Goal: Contribute content

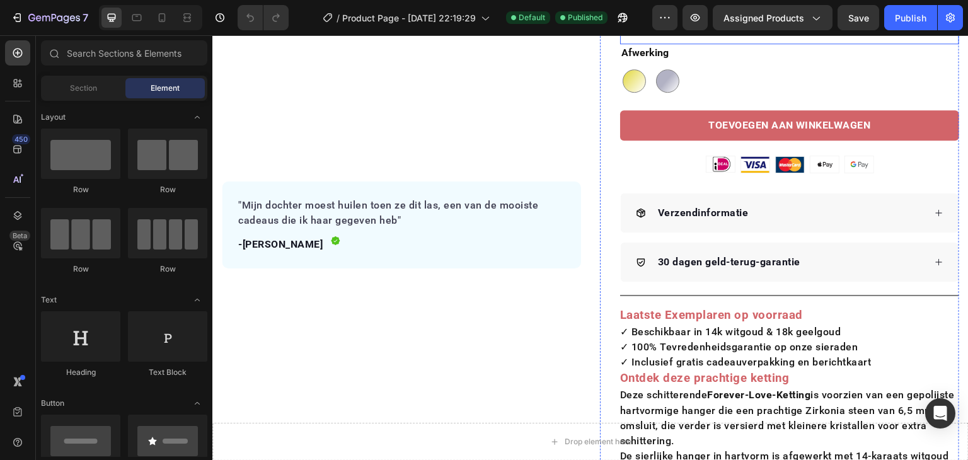
scroll to position [226, 0]
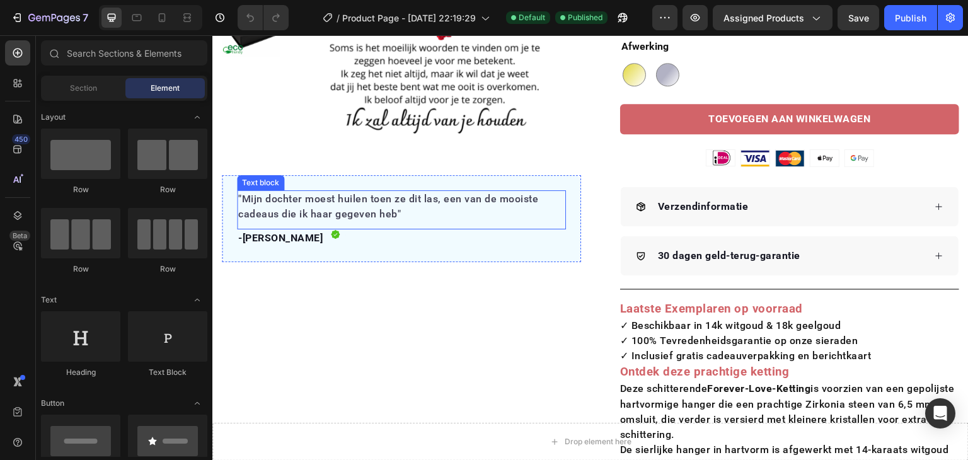
click at [394, 211] on p ""Mijn dochter moest huilen toen ze dit las, een van de mooiste cadeaus die ik h…" at bounding box center [401, 207] width 327 height 30
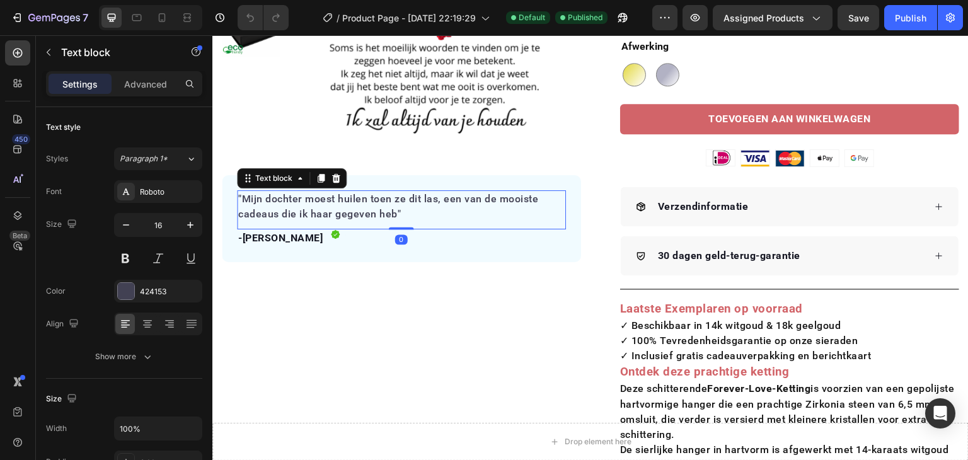
click at [360, 206] on p ""Mijn dochter moest huilen toen ze dit las, een van de mooiste cadeaus die ik h…" at bounding box center [401, 207] width 327 height 30
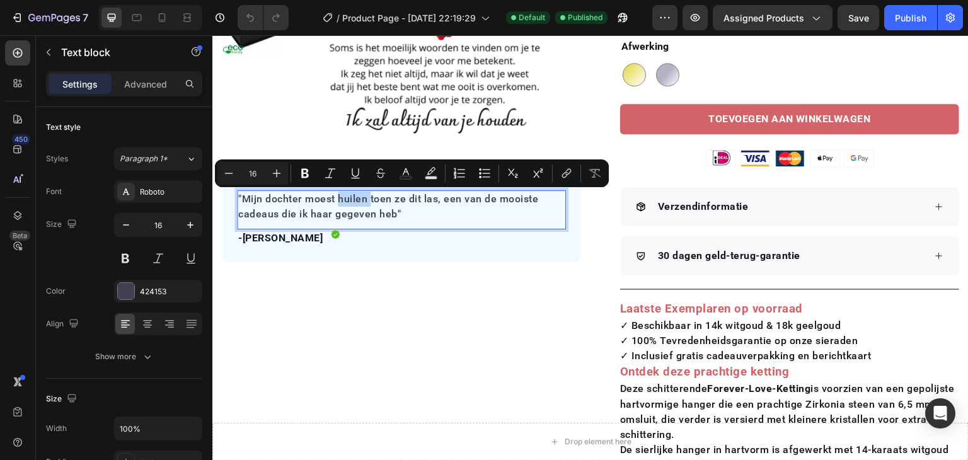
copy p ""Mijn dochter moest huilen toen ze dit las, een van de mooiste cadeaus die ik h…"
click at [320, 206] on p ""Mijn dochter moest huilen toen ze dit las, een van de mooiste cadeaus die ik h…" at bounding box center [401, 207] width 327 height 30
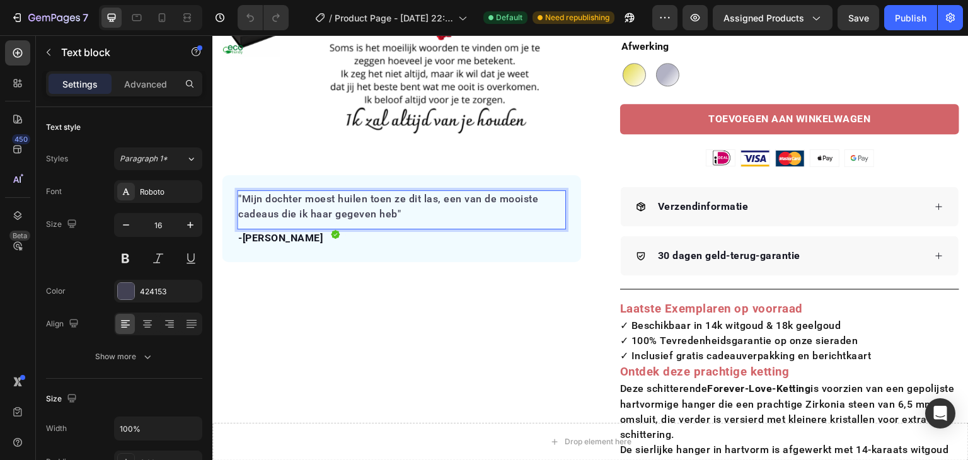
click at [325, 203] on p ""Mijn dochter moest huilen toen ze dit las, een van de mooiste cadeaus die ik h…" at bounding box center [401, 207] width 327 height 30
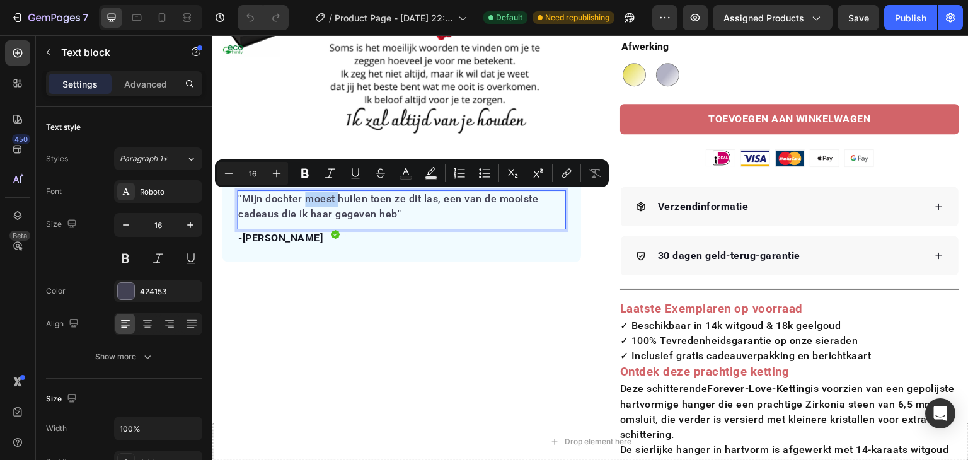
click at [325, 203] on p ""Mijn dochter moest huilen toen ze dit las, een van de mooiste cadeaus die ik h…" at bounding box center [401, 207] width 327 height 30
copy p ""Mijn dochter moest huilen toen ze dit las, een van de mooiste cadeaus die ik h…"
click at [381, 218] on p ""Mijn dochter moest huilen toen ze dit las, een van de mooiste cadeaus die ik h…" at bounding box center [401, 207] width 327 height 30
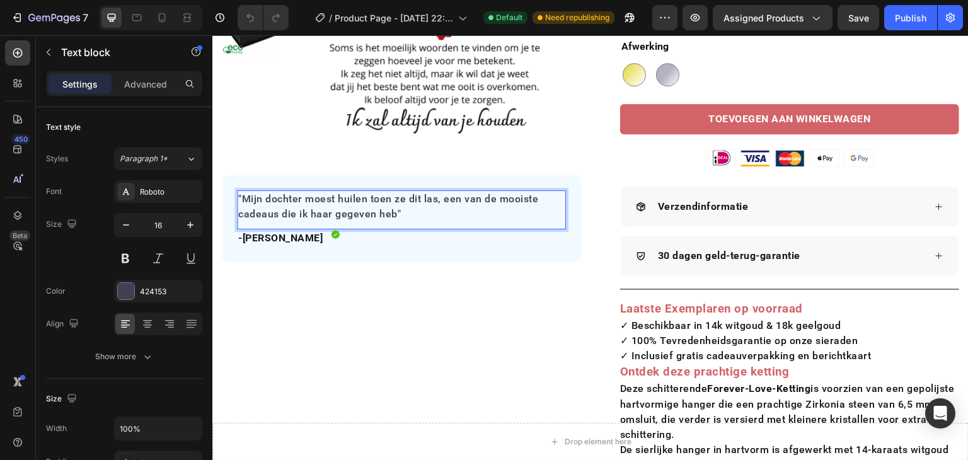
click at [389, 211] on p ""Mijn dochter moest huilen toen ze dit las, een van de mooiste cadeaus die ik h…" at bounding box center [401, 207] width 327 height 30
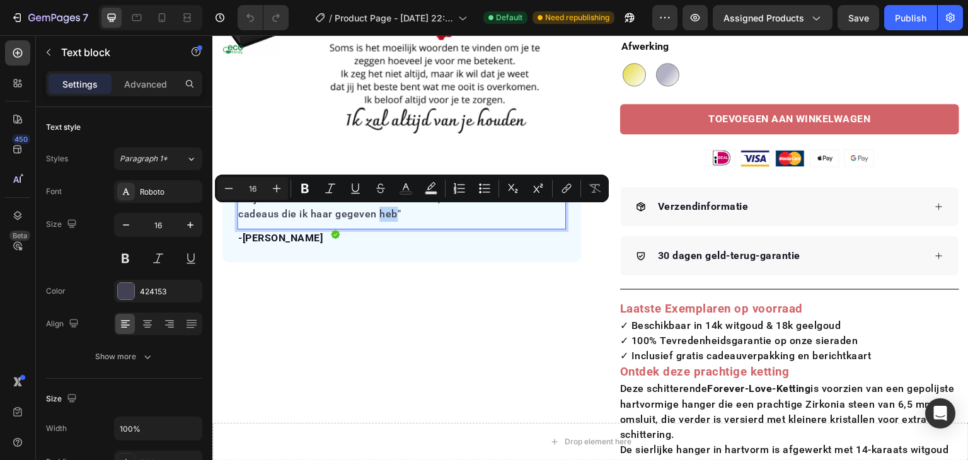
click at [389, 211] on p ""Mijn dochter moest huilen toen ze dit las, een van de mooiste cadeaus die ik h…" at bounding box center [401, 207] width 327 height 30
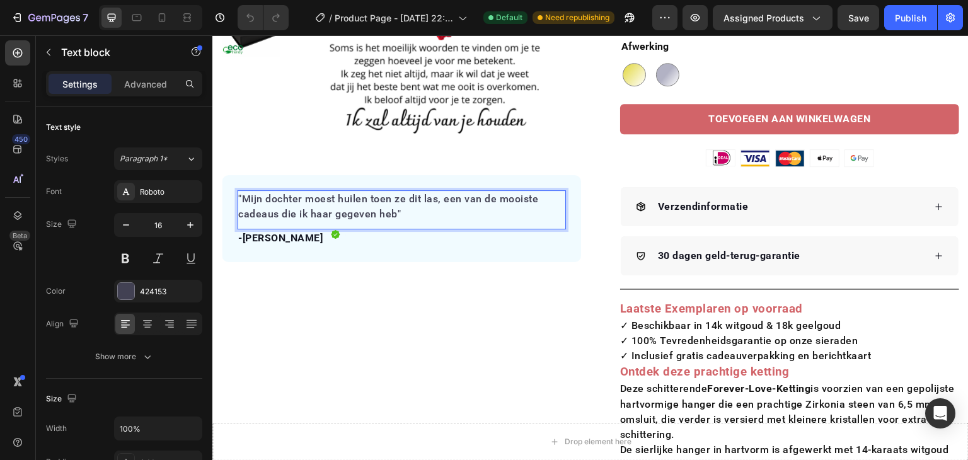
click at [402, 215] on p ""Mijn dochter moest huilen toen ze dit las, een van de mooiste cadeaus die ik h…" at bounding box center [401, 207] width 327 height 30
click at [367, 208] on p ""Mijn dochter moest huilen toen ze dit las, een van de mooiste cadeaus die ik h…" at bounding box center [401, 207] width 327 height 30
click at [262, 199] on p "“Dit zorgde voor tranen van ontroering, een van de mooiste cadeaus om te geven.”" at bounding box center [401, 207] width 327 height 30
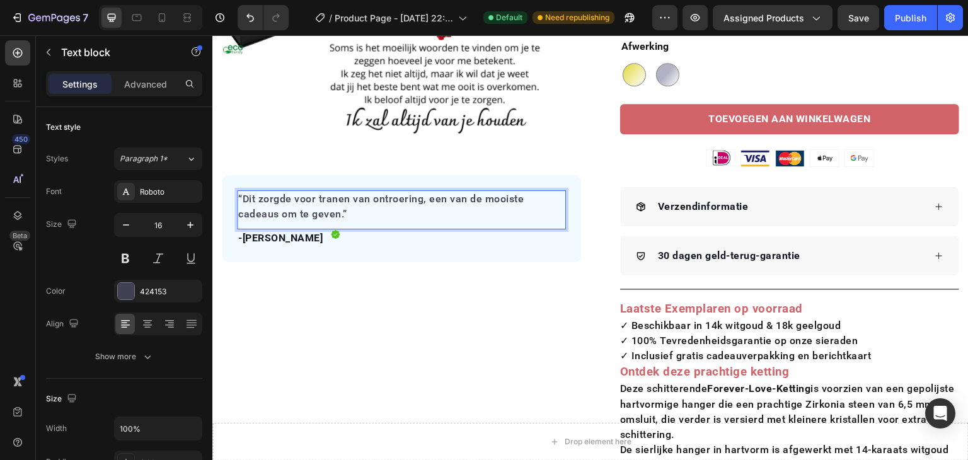
click at [259, 199] on p "“Dit zorgde voor tranen van ontroering, een van de mooiste cadeaus om te geven.”" at bounding box center [401, 207] width 327 height 30
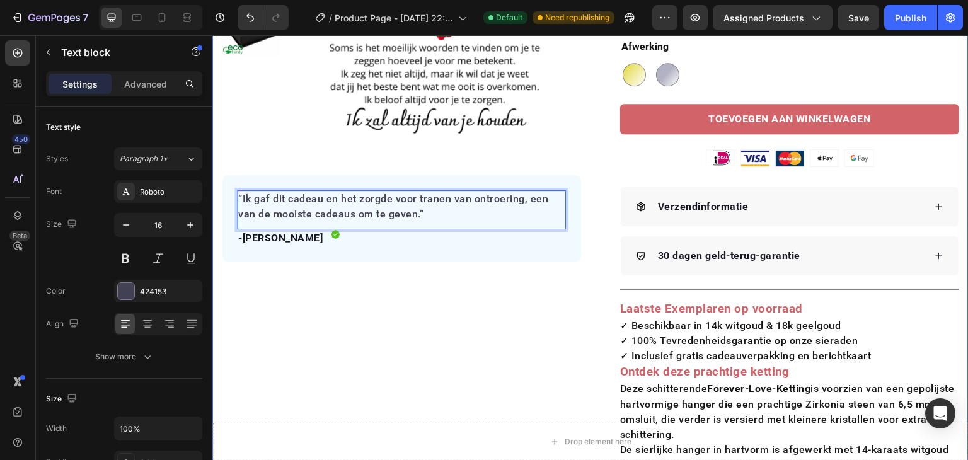
click at [422, 291] on div "Product Images “Ik gaf dit cadeau en het zorgde voor tranen van ontroering, een…" at bounding box center [401, 187] width 359 height 642
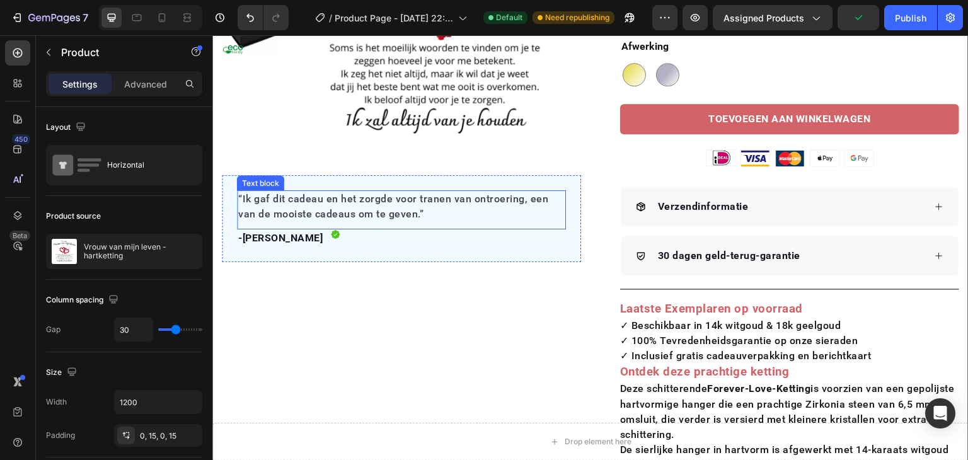
click at [392, 216] on p "“Ik gaf dit cadeau en het zorgde voor tranen van ontroering, een van de mooiste…" at bounding box center [401, 207] width 327 height 30
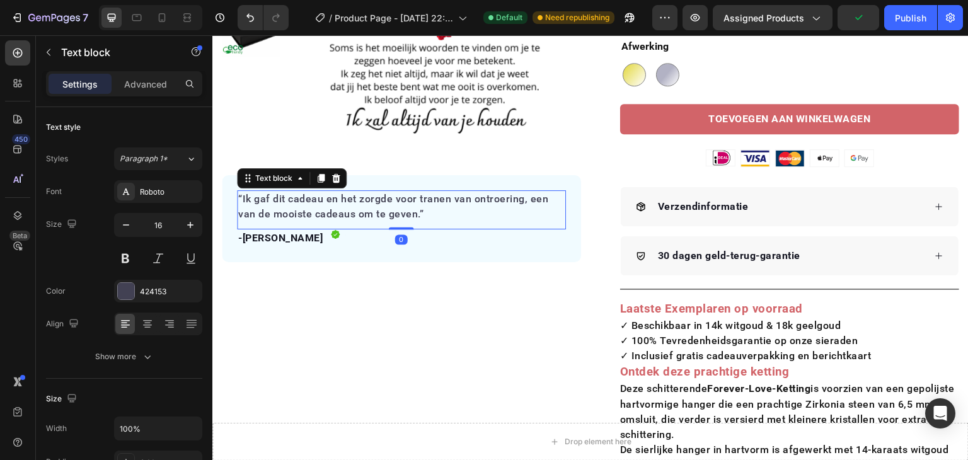
click at [408, 216] on p "“Ik gaf dit cadeau en het zorgde voor tranen van ontroering, een van de mooiste…" at bounding box center [401, 207] width 327 height 30
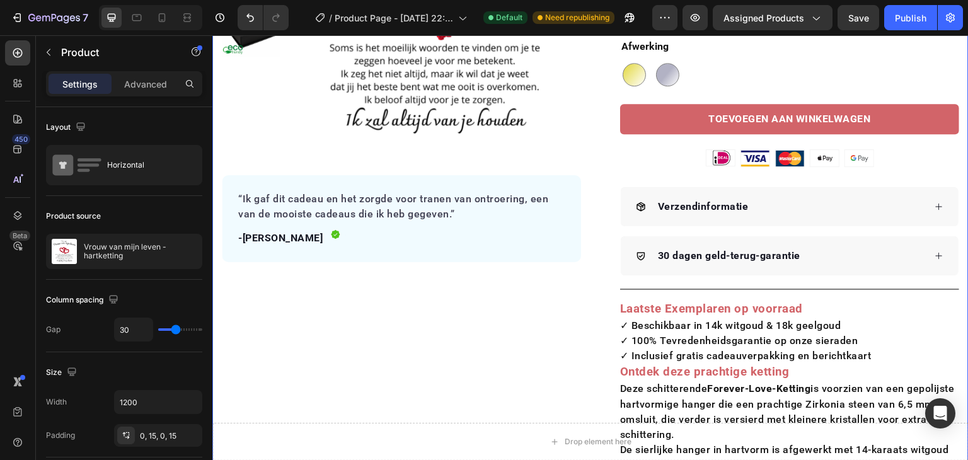
click at [455, 309] on div "Product Images “Ik gaf dit cadeau en het zorgde voor tranen van ontroering, een…" at bounding box center [401, 187] width 359 height 642
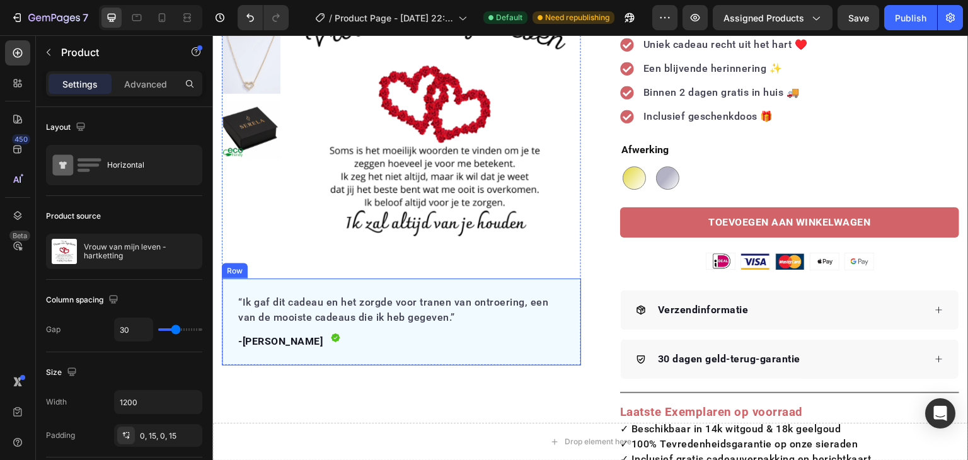
scroll to position [121, 0]
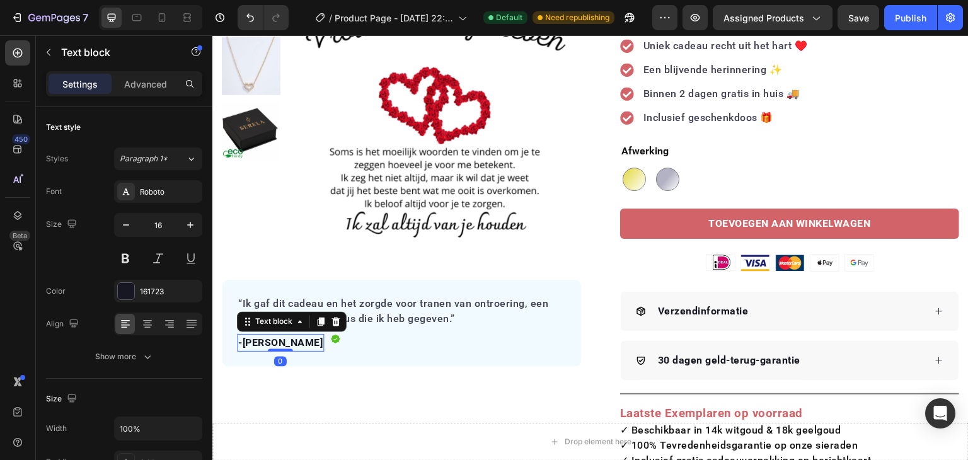
click at [272, 341] on p "-[PERSON_NAME]" at bounding box center [280, 342] width 84 height 15
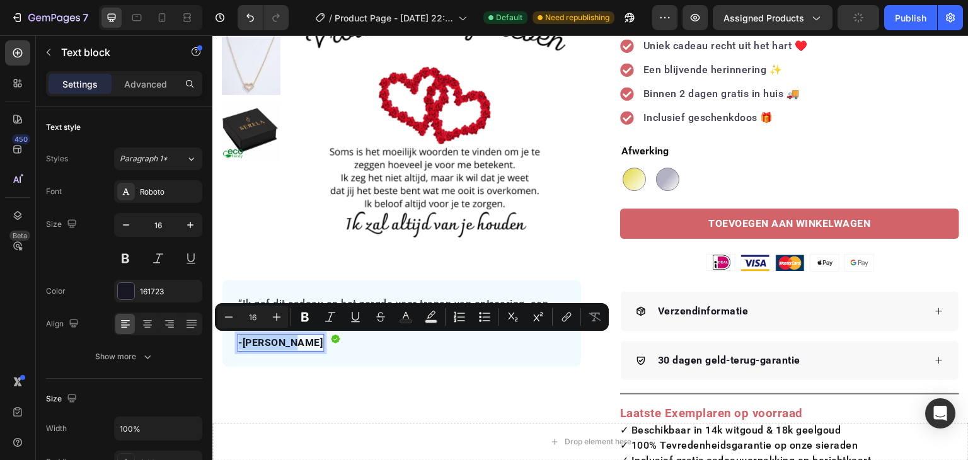
click at [272, 341] on p "-[PERSON_NAME]" at bounding box center [280, 342] width 84 height 15
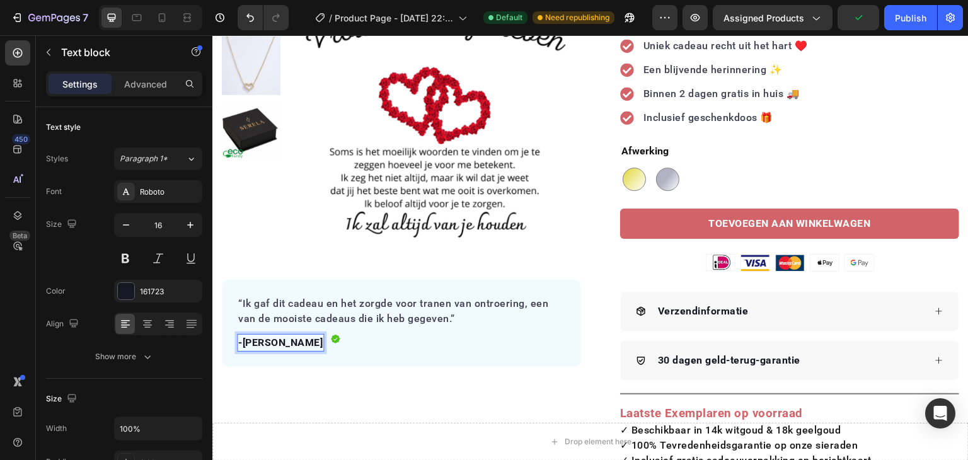
click at [283, 344] on p "-[PERSON_NAME]" at bounding box center [280, 342] width 84 height 15
click at [270, 339] on p "-[PERSON_NAME]" at bounding box center [280, 342] width 84 height 15
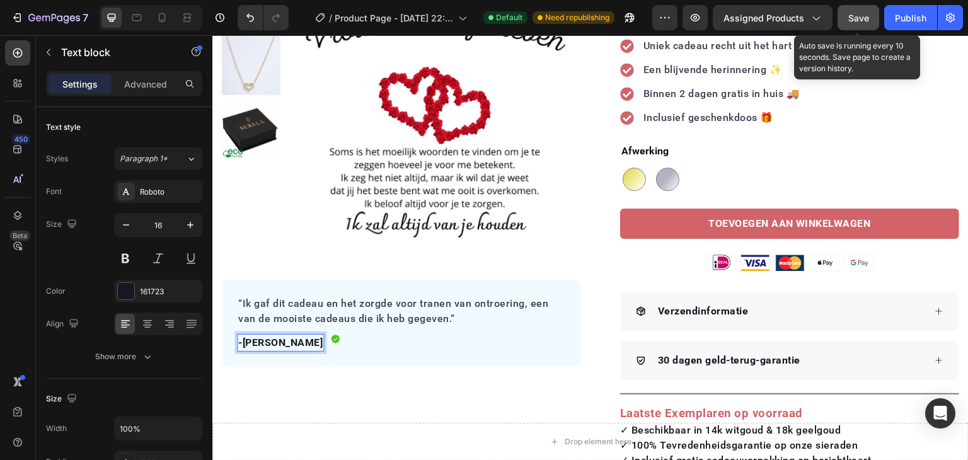
click at [867, 16] on span "Save" at bounding box center [859, 18] width 21 height 11
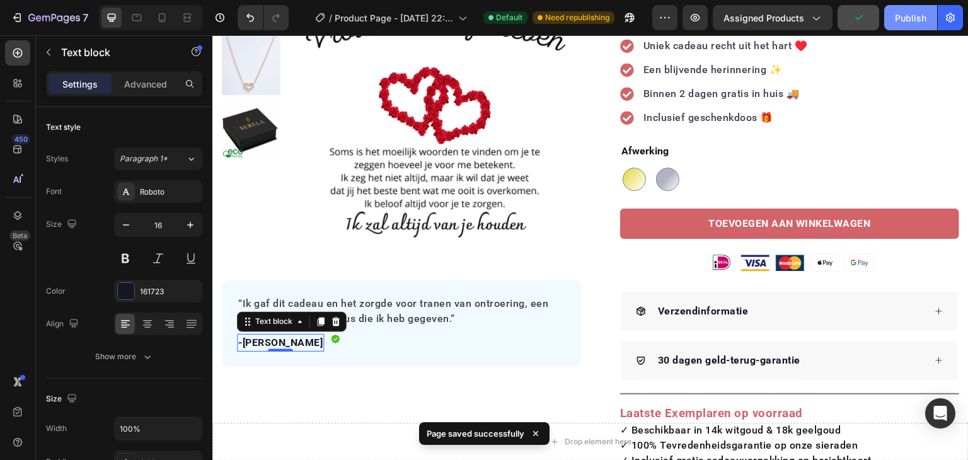
click at [907, 18] on div "Publish" at bounding box center [911, 17] width 32 height 13
